Goal: Task Accomplishment & Management: Use online tool/utility

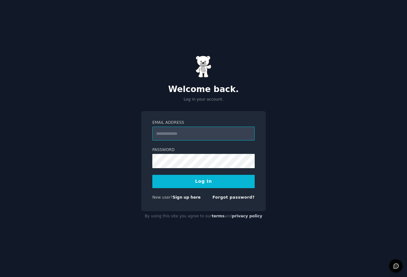
click at [183, 136] on input "Email Address" at bounding box center [203, 134] width 102 height 14
click at [152, 175] on button "Log In" at bounding box center [203, 181] width 102 height 13
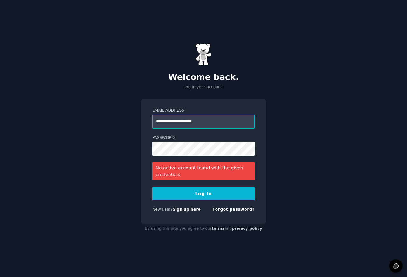
click at [181, 125] on input "**********" at bounding box center [203, 122] width 102 height 14
type input "**********"
click at [152, 187] on button "Log In" at bounding box center [203, 193] width 102 height 13
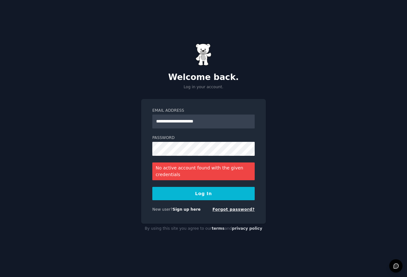
click at [229, 211] on link "Forgot password?" at bounding box center [233, 210] width 42 height 4
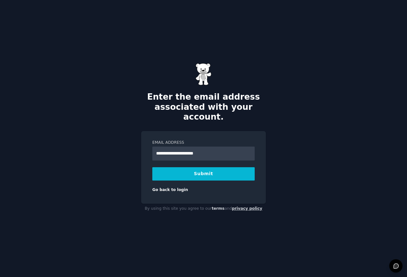
type input "**********"
click at [152, 167] on button "Submit" at bounding box center [203, 173] width 102 height 13
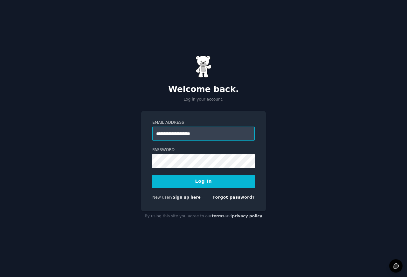
click at [220, 140] on input "**********" at bounding box center [203, 134] width 102 height 14
type input "**********"
click at [152, 175] on button "Log In" at bounding box center [203, 181] width 102 height 13
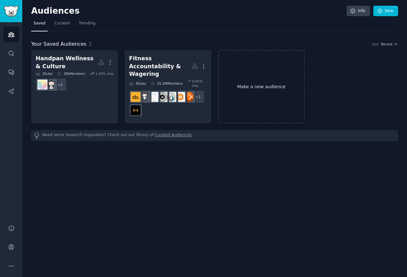
click at [260, 84] on link "Make a new audience" at bounding box center [261, 86] width 87 height 73
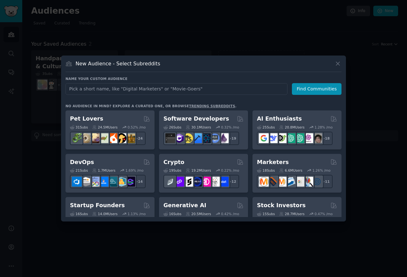
click at [112, 89] on input "text" at bounding box center [176, 89] width 222 height 12
type input "AI Automation Agencies"
click at [314, 90] on button "Find Communities" at bounding box center [317, 89] width 50 height 12
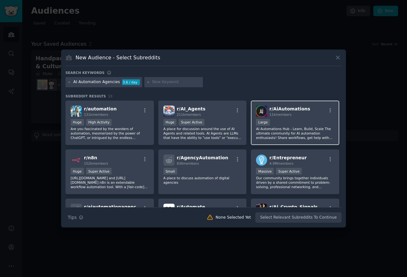
click at [277, 108] on span "r/ AiAutomations" at bounding box center [289, 108] width 41 height 5
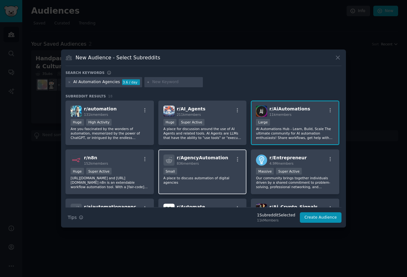
click at [187, 159] on span "r/ AgencyAutomation" at bounding box center [202, 157] width 51 height 5
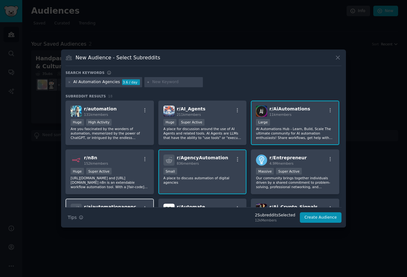
click at [94, 207] on span "r/ aiautomationagencies" at bounding box center [113, 207] width 59 height 5
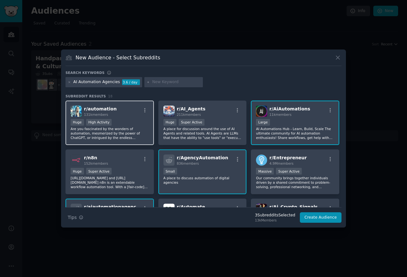
click at [181, 118] on div "r/ AI_Agents 211k members Huge Super Active A place for discussion around the u…" at bounding box center [202, 123] width 88 height 45
click at [98, 111] on span "r/ automation" at bounding box center [100, 108] width 33 height 5
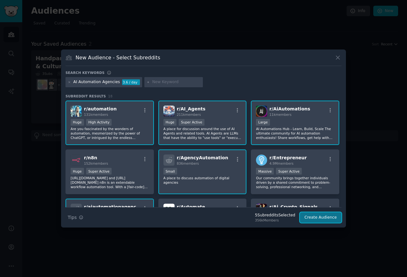
click at [323, 218] on button "Create Audience" at bounding box center [321, 218] width 42 height 11
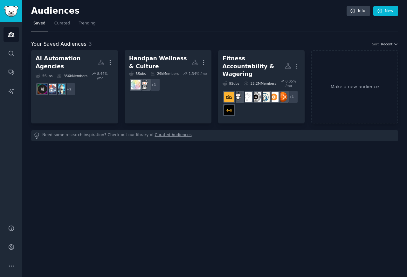
click at [7, 36] on link "Audiences" at bounding box center [11, 35] width 16 height 16
click at [341, 85] on link "Make a new audience" at bounding box center [354, 86] width 87 height 73
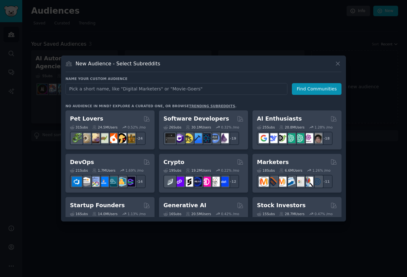
click at [79, 90] on input "text" at bounding box center [176, 89] width 222 height 12
type input "AI Courses & Custom GPTs"
click at [311, 90] on button "Find Communities" at bounding box center [317, 89] width 50 height 12
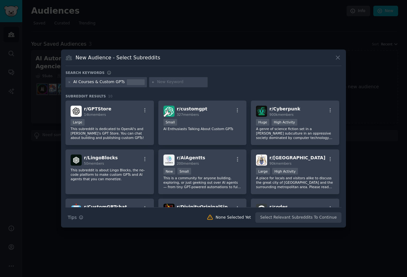
click at [160, 84] on input "text" at bounding box center [181, 82] width 48 height 6
paste input "ChatGPT"
type input "ChatGPT"
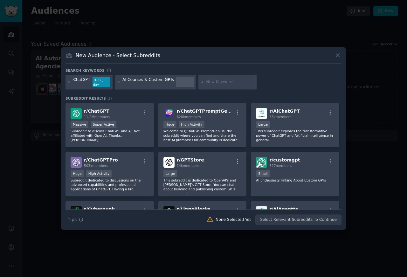
click at [213, 84] on input "text" at bounding box center [230, 82] width 48 height 6
type input "OpenAI"
type input "Artificial"
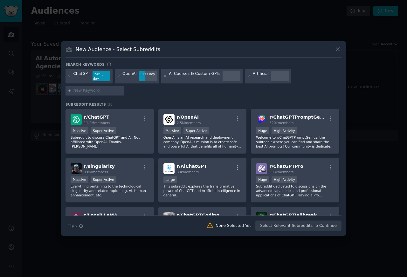
click at [80, 88] on input "text" at bounding box center [97, 91] width 48 height 6
type input "Prompt Engineering"
type input "AIPromptProgramming"
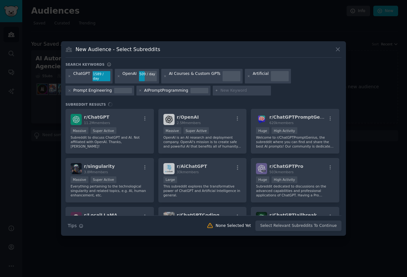
type input "AGI"
type input "AI Agents"
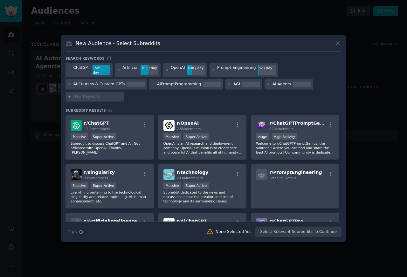
click at [77, 95] on input "text" at bounding box center [97, 97] width 48 height 6
type input "No-code automation"
type input "Workflow automation"
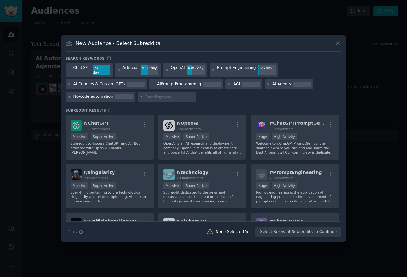
type input "AI marketing"
type input "AI entrepreneurs"
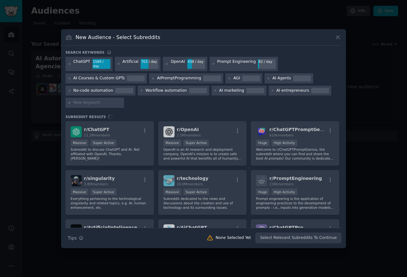
type input "AI startups"
type input "AI course creators"
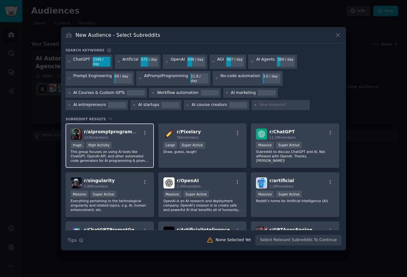
click at [98, 129] on span "r/ aipromptprogramming" at bounding box center [114, 131] width 61 height 5
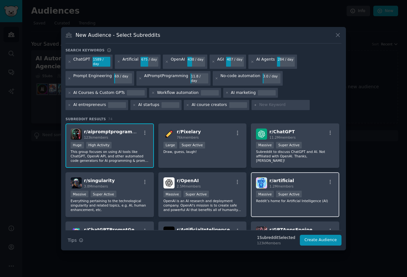
click at [273, 129] on span "r/ ChatGPT" at bounding box center [281, 131] width 25 height 5
click at [187, 178] on span "r/ OpenAI" at bounding box center [188, 180] width 22 height 5
click at [281, 178] on span "r/ artificial" at bounding box center [281, 180] width 25 height 5
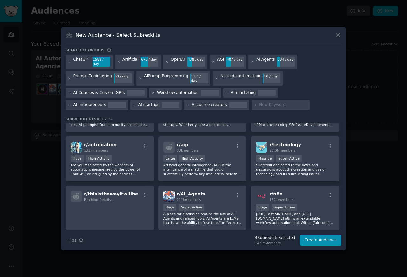
scroll to position [229, 0]
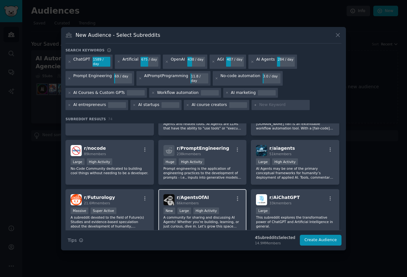
click at [91, 152] on span "89k members" at bounding box center [95, 154] width 22 height 4
click at [193, 152] on span "238k members" at bounding box center [189, 154] width 24 height 4
click at [280, 152] on span "51k members" at bounding box center [280, 154] width 22 height 4
click at [180, 201] on span "66k members" at bounding box center [188, 203] width 22 height 4
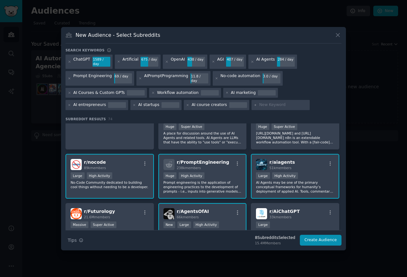
scroll to position [381, 0]
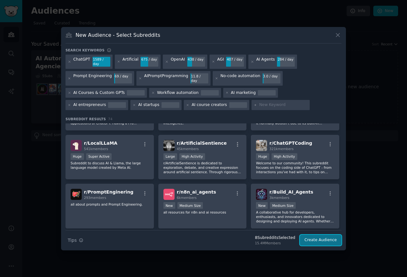
click at [319, 237] on button "Create Audience" at bounding box center [321, 240] width 42 height 11
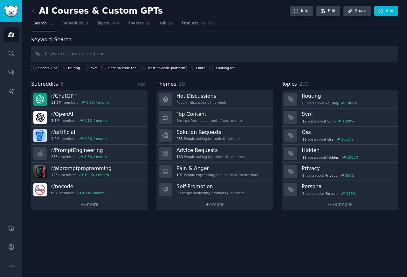
click at [324, 237] on div "AI Courses & Custom GPTs Info Edit Share Add Search Subreddits 8 Topics 200 The…" at bounding box center [214, 138] width 385 height 277
